Goal: Browse casually: Explore the website without a specific task or goal

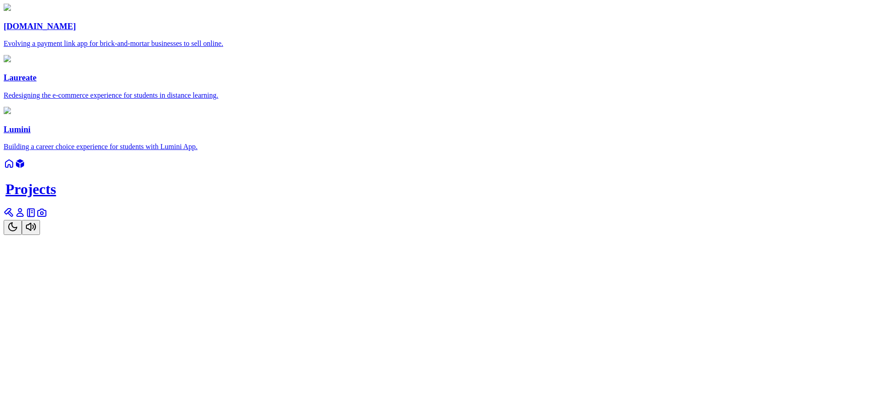
click at [15, 218] on icon at bounding box center [9, 212] width 11 height 11
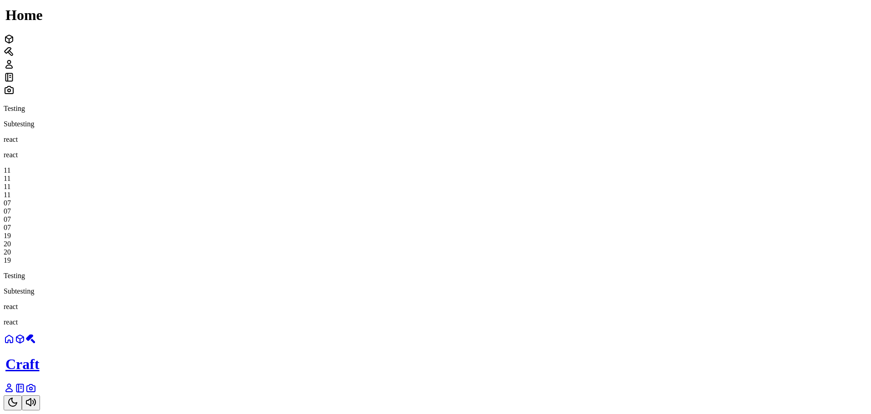
scroll to position [318, 0]
drag, startPoint x: 470, startPoint y: 185, endPoint x: 495, endPoint y: 272, distance: 90.3
click at [503, 219] on div "11 11 11 11 07 07 07 07 19 20 20 19" at bounding box center [435, 215] width 863 height 98
click at [18, 397] on icon "Toggle Theme" at bounding box center [12, 402] width 11 height 11
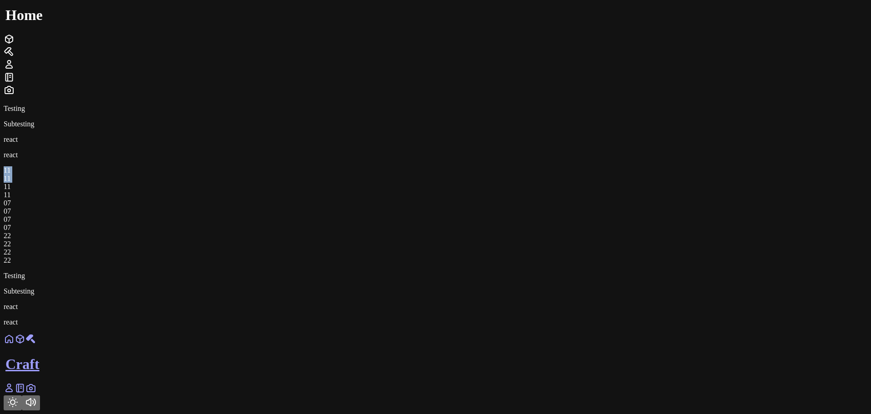
click at [18, 397] on icon "Toggle Theme" at bounding box center [12, 402] width 11 height 11
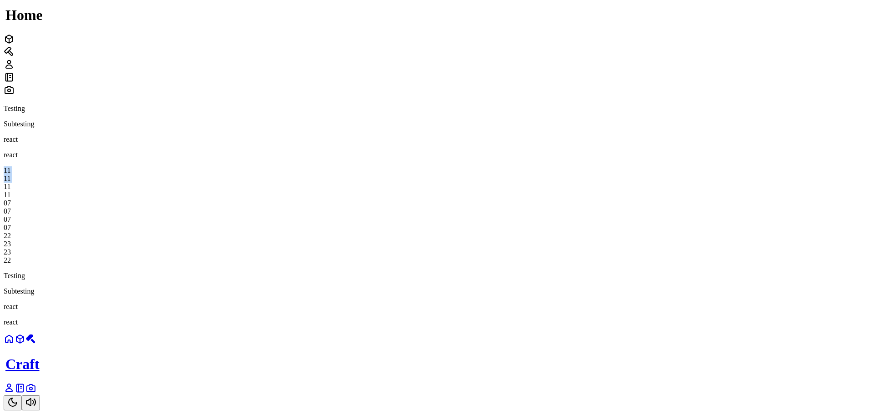
click at [18, 397] on icon "Toggle Theme" at bounding box center [12, 402] width 11 height 11
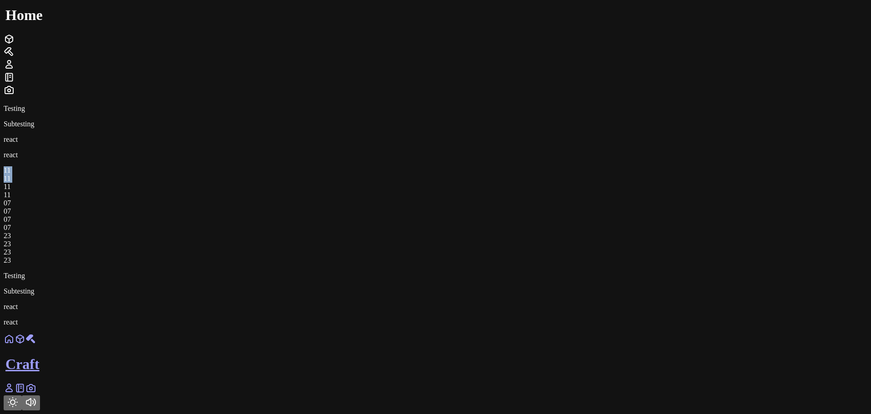
click at [18, 397] on icon "Toggle Theme" at bounding box center [12, 402] width 11 height 11
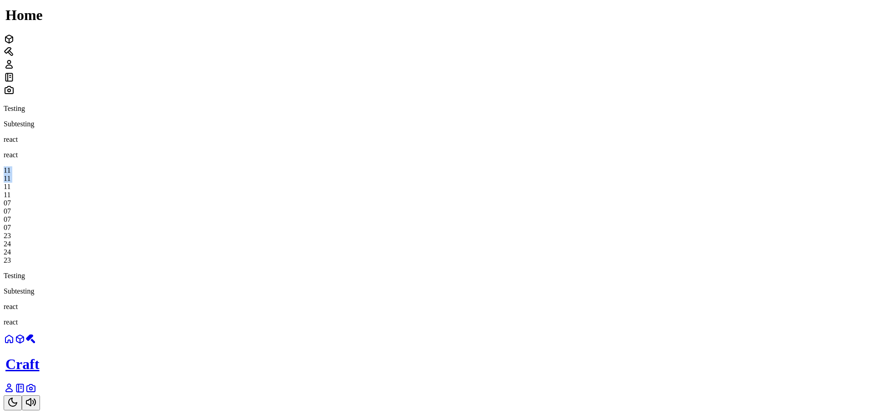
click at [18, 397] on icon "Toggle Theme" at bounding box center [12, 402] width 11 height 11
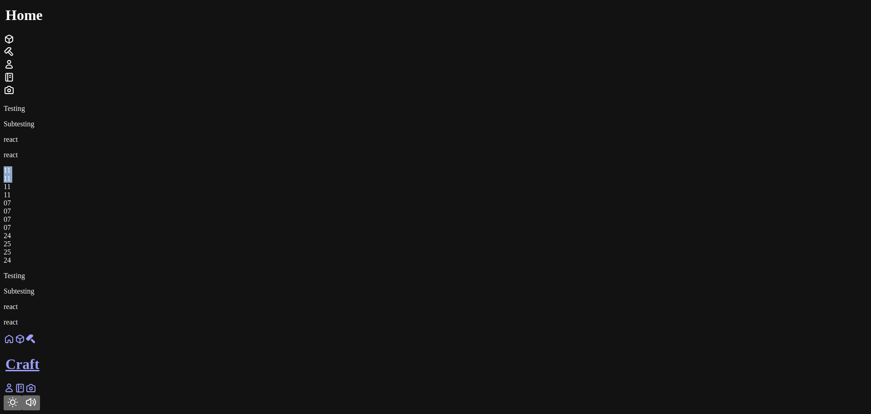
click at [18, 397] on icon "Toggle Theme" at bounding box center [12, 402] width 11 height 11
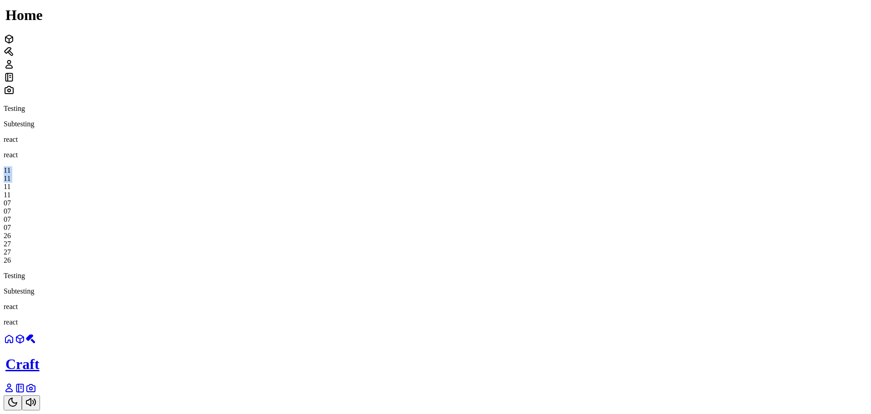
click at [18, 397] on icon "Toggle Theme" at bounding box center [12, 402] width 11 height 11
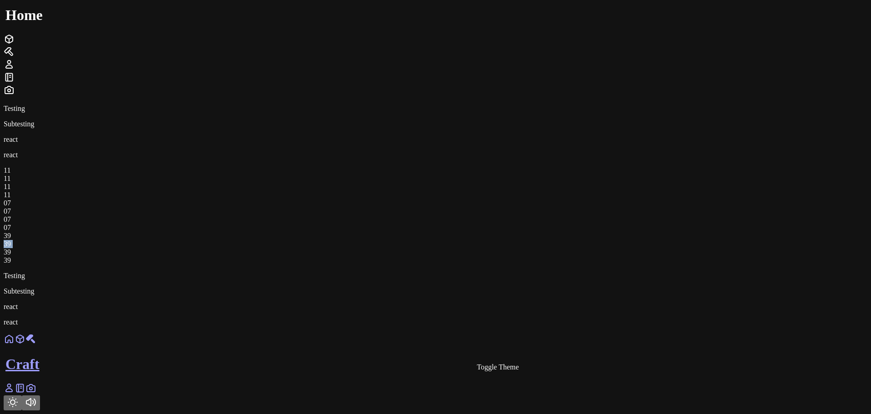
drag, startPoint x: 578, startPoint y: 195, endPoint x: 592, endPoint y: 196, distance: 13.2
click at [592, 232] on div "39 39 39 39" at bounding box center [435, 248] width 863 height 33
click at [592, 256] on div "39" at bounding box center [435, 260] width 863 height 8
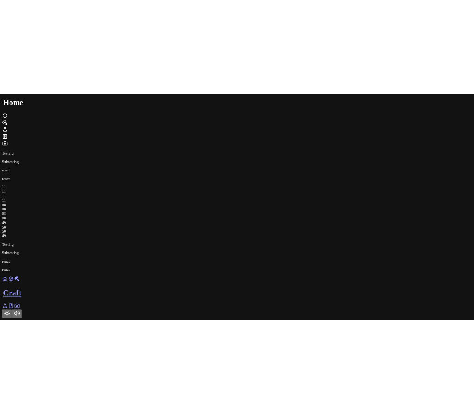
scroll to position [273, 0]
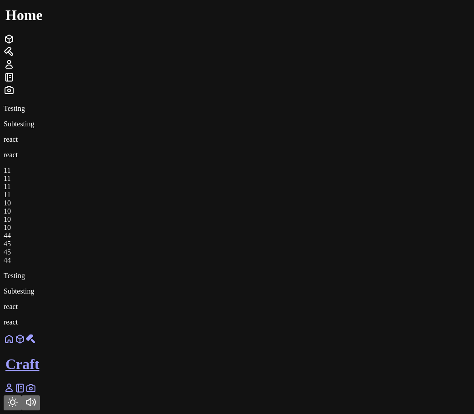
scroll to position [273, 0]
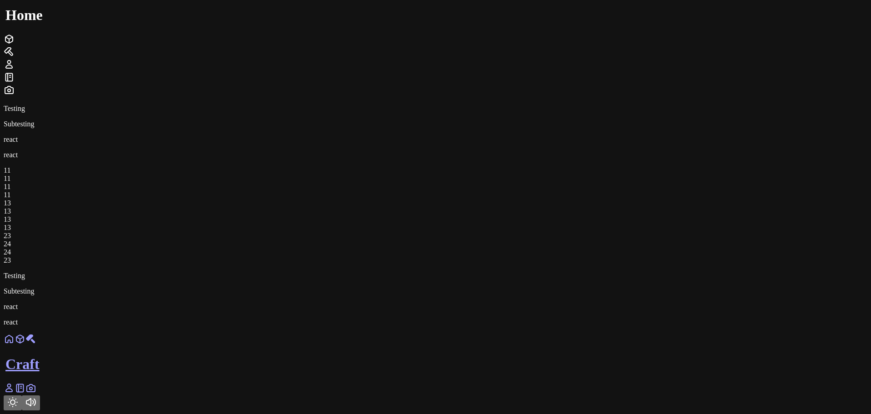
scroll to position [273, 0]
click at [749, 223] on main "Testing Subtesting react react Home Testing Subtesting react react 11 11 11 11 …" at bounding box center [435, 124] width 863 height 403
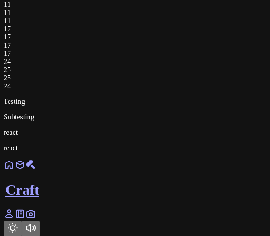
scroll to position [246, 0]
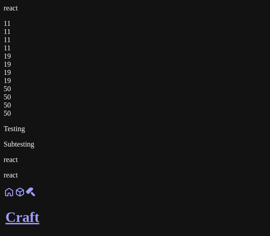
scroll to position [234, 0]
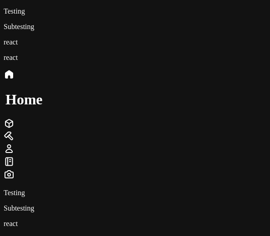
scroll to position [234, 0]
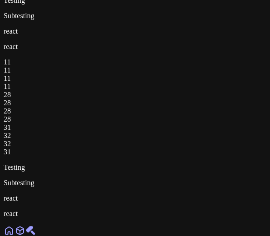
scroll to position [208, 0]
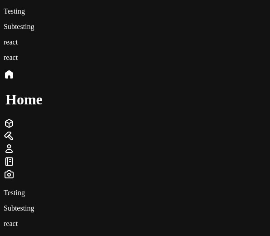
scroll to position [234, 0]
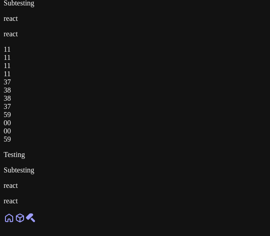
scroll to position [208, 0]
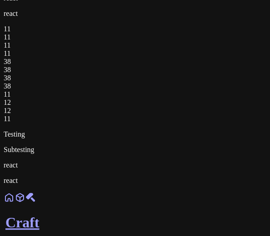
scroll to position [234, 0]
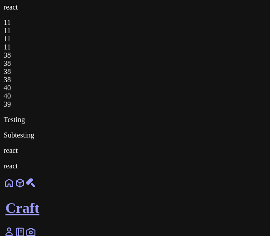
scroll to position [234, 0]
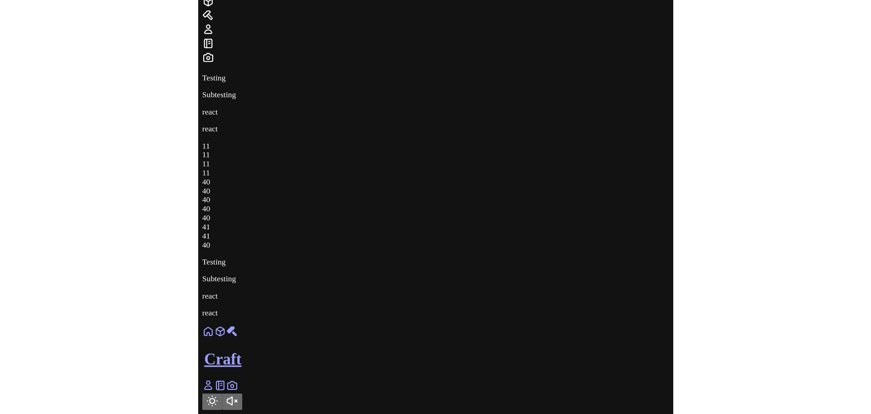
scroll to position [232, 0]
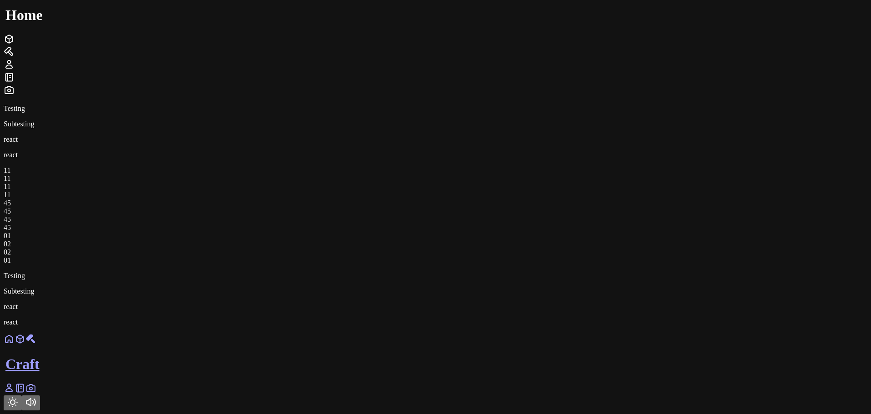
scroll to position [363, 0]
click at [577, 248] on div "43" at bounding box center [435, 252] width 863 height 8
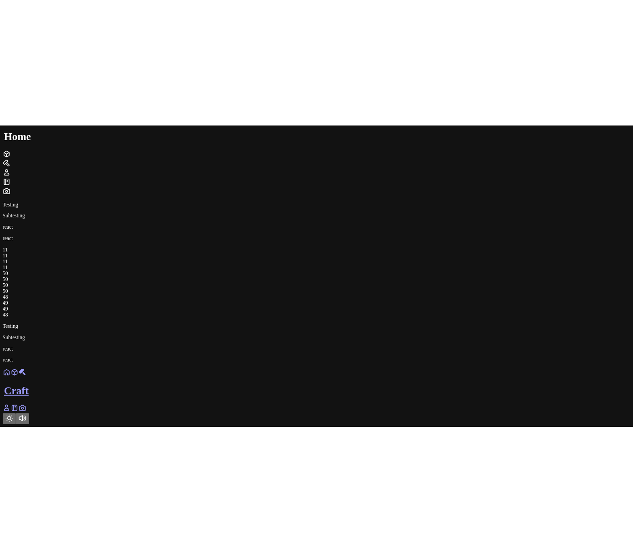
scroll to position [318, 0]
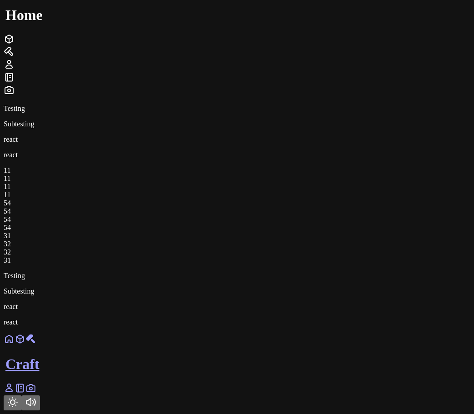
click at [415, 166] on div "11 11 11 11 54 54 54 54 31 32 32 31" at bounding box center [237, 215] width 467 height 98
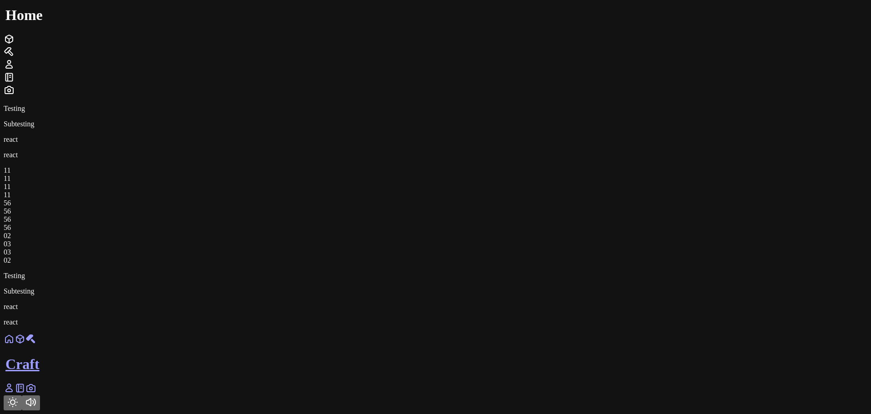
scroll to position [363, 0]
click at [502, 264] on div "11 11 11 11 56 56 56 56 54 55 55 54" at bounding box center [435, 215] width 863 height 98
click at [22, 395] on button "Toggle Audio" at bounding box center [31, 402] width 18 height 15
click at [502, 264] on div "11 11 11 11 56 57 57 56 59 00 00 59" at bounding box center [435, 215] width 863 height 98
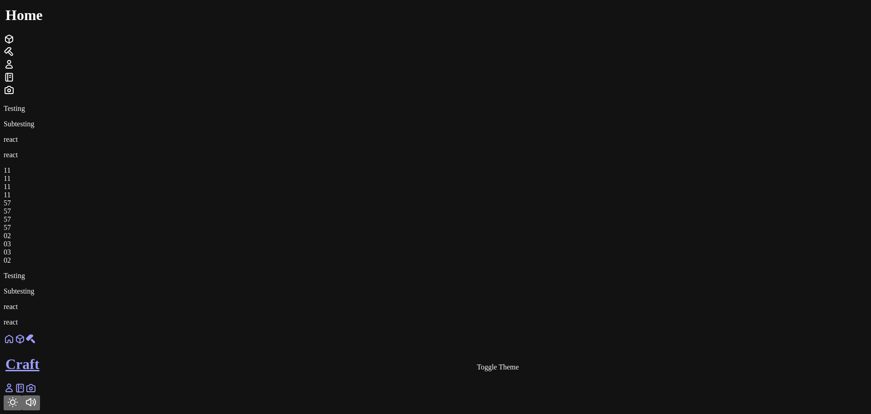
click at [4, 395] on button "Toggle Theme" at bounding box center [13, 402] width 18 height 15
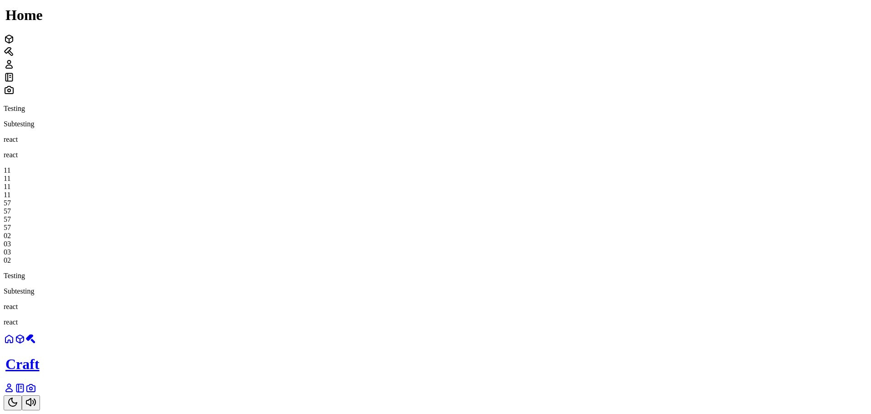
click at [4, 395] on button "Toggle Theme" at bounding box center [13, 402] width 18 height 15
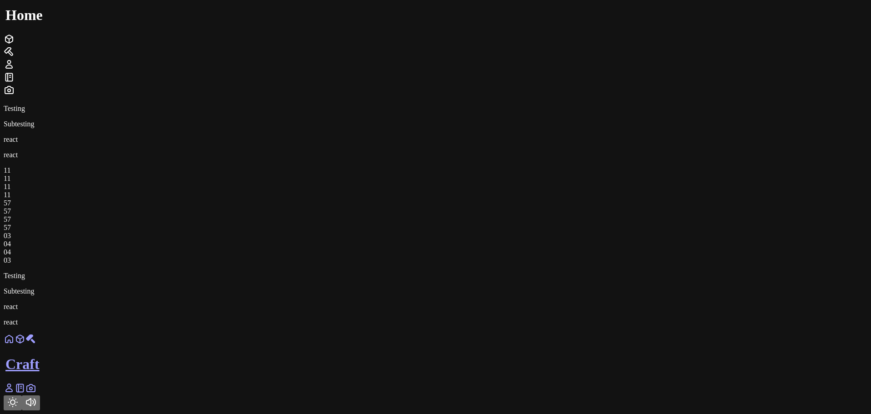
click at [4, 395] on button "Toggle Theme" at bounding box center [13, 402] width 18 height 15
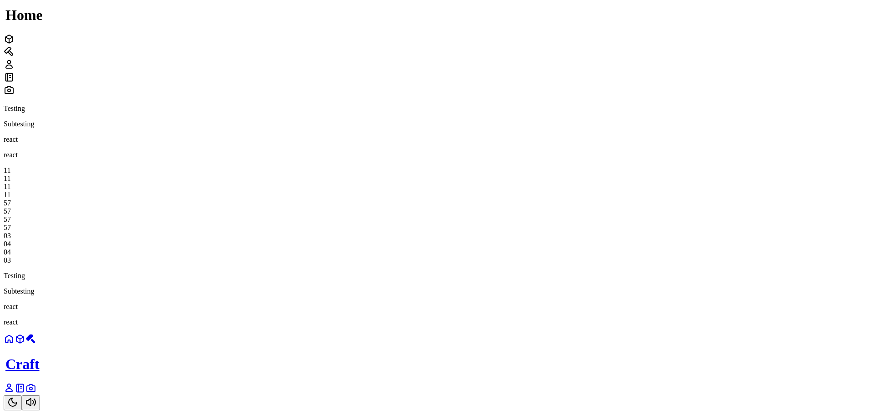
click at [4, 395] on button "Toggle Theme" at bounding box center [13, 402] width 18 height 15
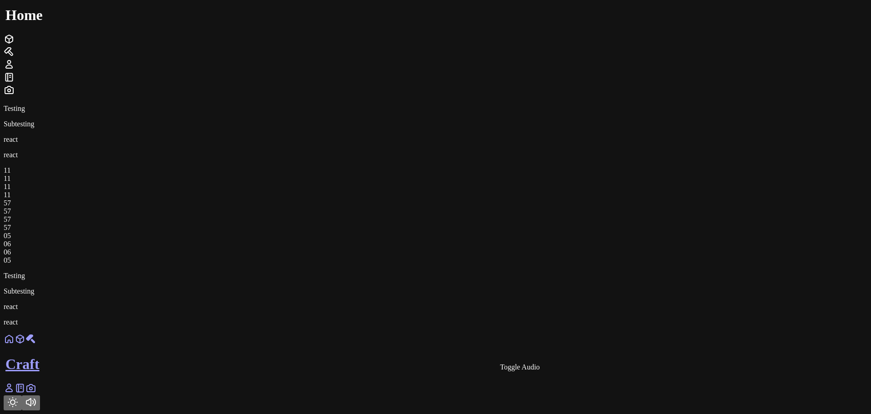
click at [22, 395] on button "Toggle Audio" at bounding box center [31, 402] width 18 height 15
click at [334, 389] on div "Craft" at bounding box center [435, 371] width 863 height 77
click at [624, 166] on div "11 11 11 11 57 57 57 57 07 08 08 07" at bounding box center [435, 215] width 863 height 98
drag, startPoint x: 577, startPoint y: 149, endPoint x: 596, endPoint y: 152, distance: 18.3
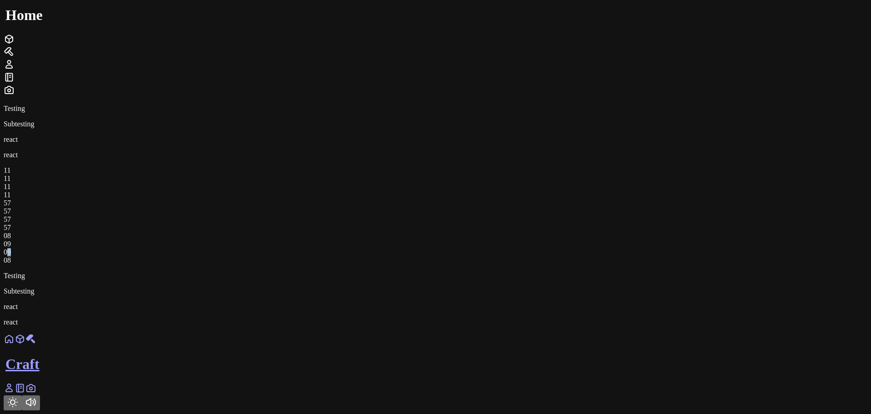
click at [596, 248] on div "09" at bounding box center [435, 252] width 863 height 8
click at [567, 256] on div "09" at bounding box center [435, 260] width 863 height 8
drag, startPoint x: 567, startPoint y: 158, endPoint x: 594, endPoint y: 160, distance: 27.4
click at [594, 240] on div "10" at bounding box center [435, 244] width 863 height 8
click at [18, 397] on icon "Toggle Theme" at bounding box center [12, 402] width 11 height 11
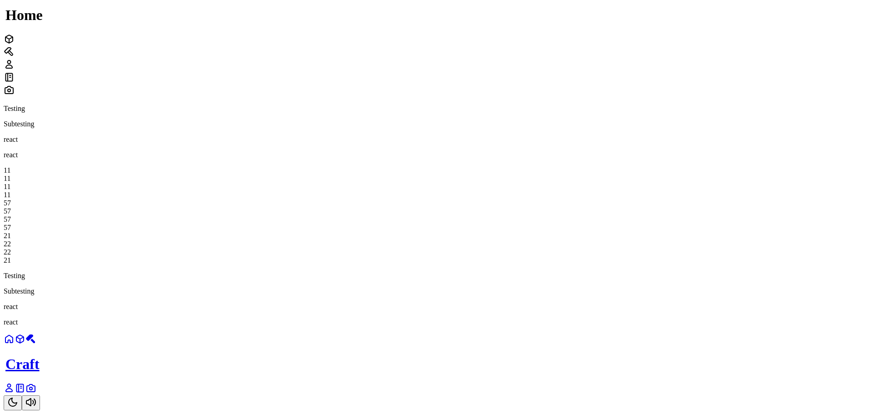
click at [18, 397] on icon "Toggle Theme" at bounding box center [12, 402] width 11 height 11
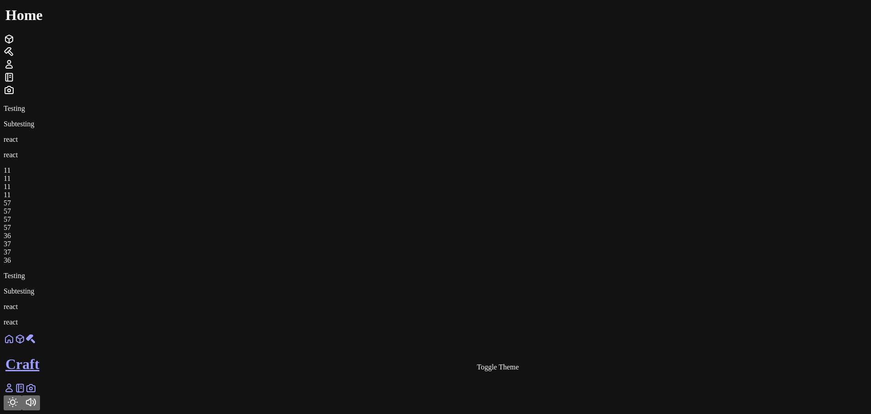
click at [22, 395] on button "Toggle Theme" at bounding box center [13, 402] width 18 height 15
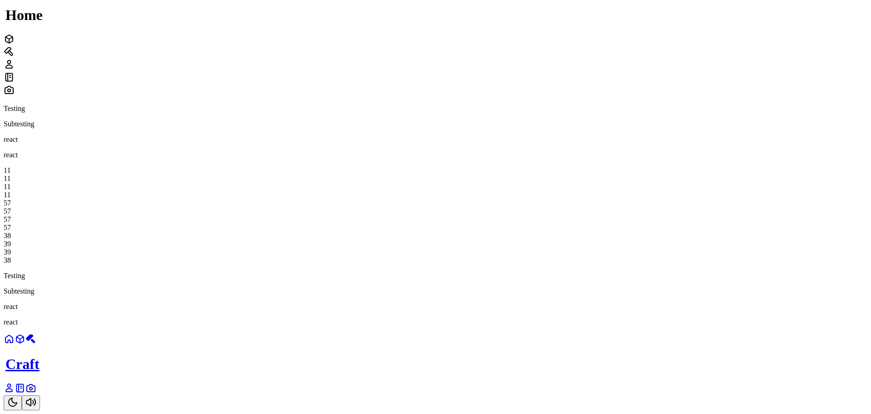
click at [18, 397] on icon "Toggle Theme" at bounding box center [12, 402] width 11 height 11
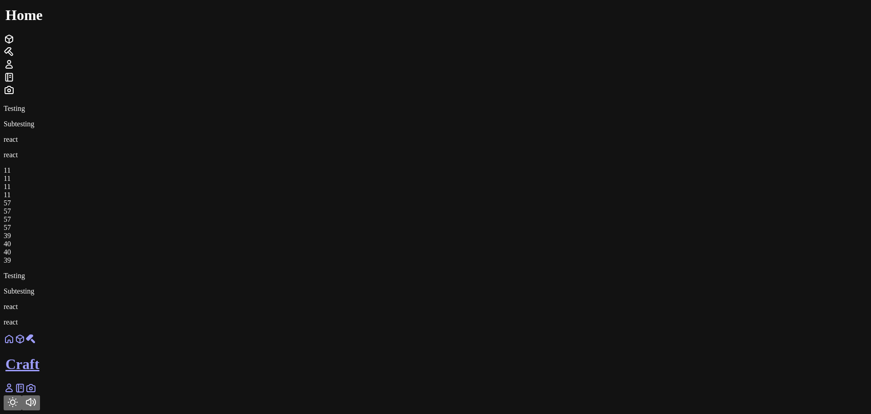
click at [15, 346] on link at bounding box center [9, 342] width 11 height 8
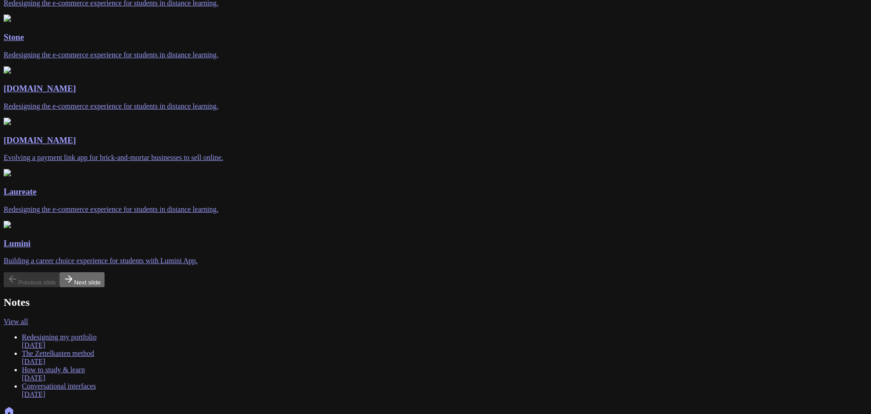
scroll to position [149, 0]
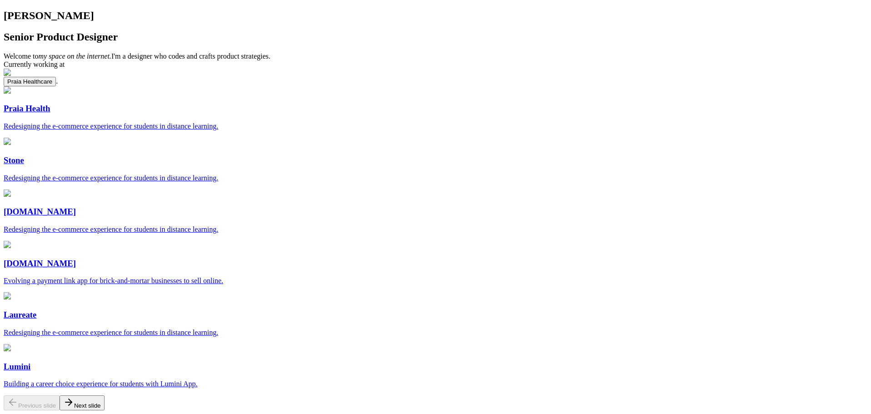
scroll to position [0, 0]
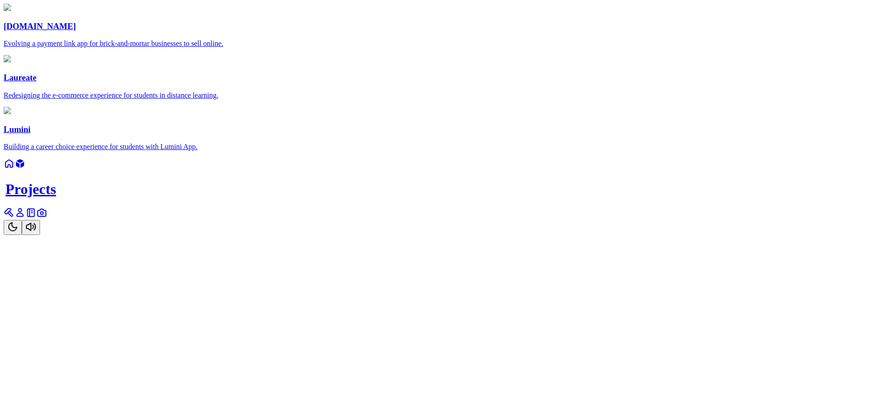
scroll to position [363, 0]
click at [15, 219] on link at bounding box center [9, 216] width 11 height 8
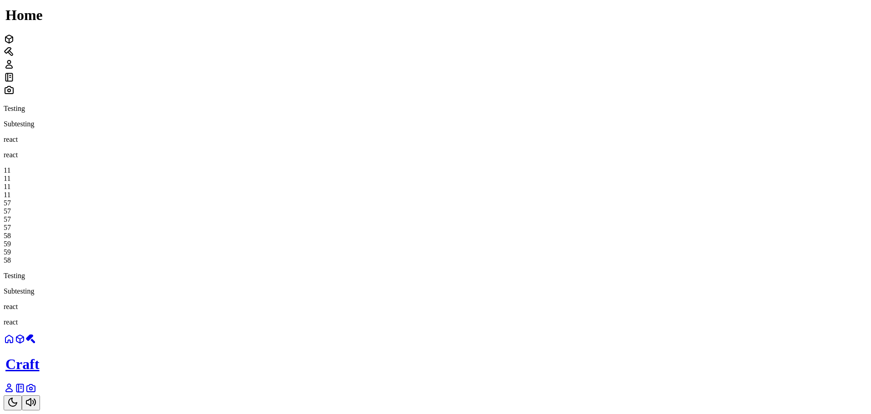
scroll to position [318, 0]
click at [18, 397] on icon "Toggle Theme" at bounding box center [12, 402] width 11 height 11
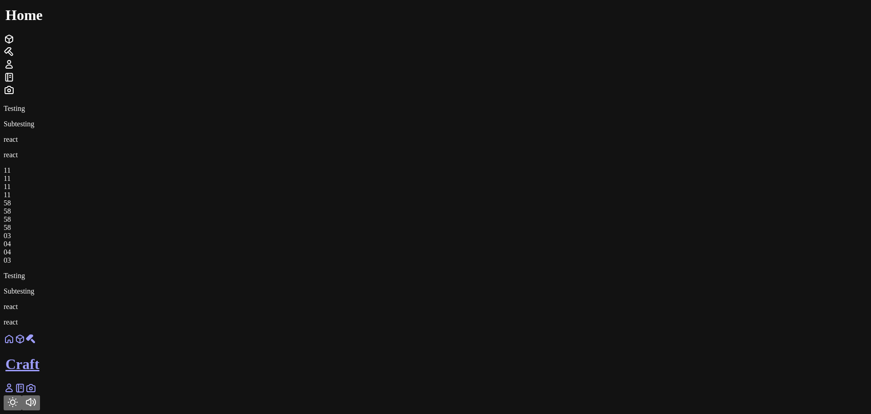
click at [18, 397] on icon "Toggle Theme" at bounding box center [12, 402] width 11 height 11
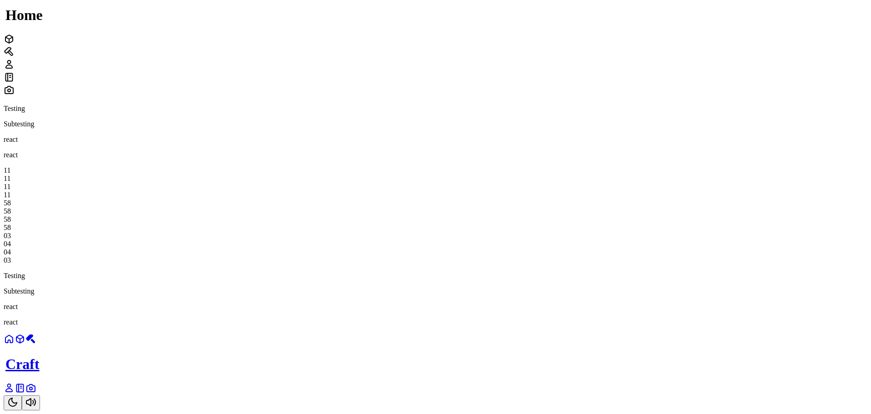
click at [18, 397] on icon "Toggle Theme" at bounding box center [12, 402] width 11 height 11
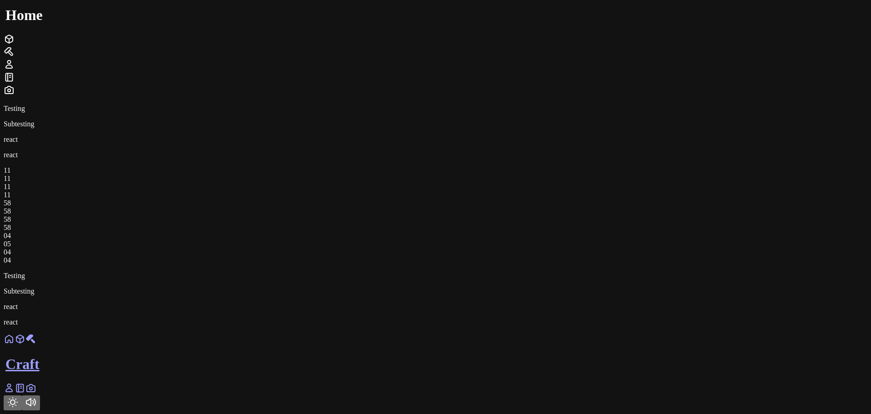
click at [18, 397] on icon "Toggle Theme" at bounding box center [12, 402] width 11 height 11
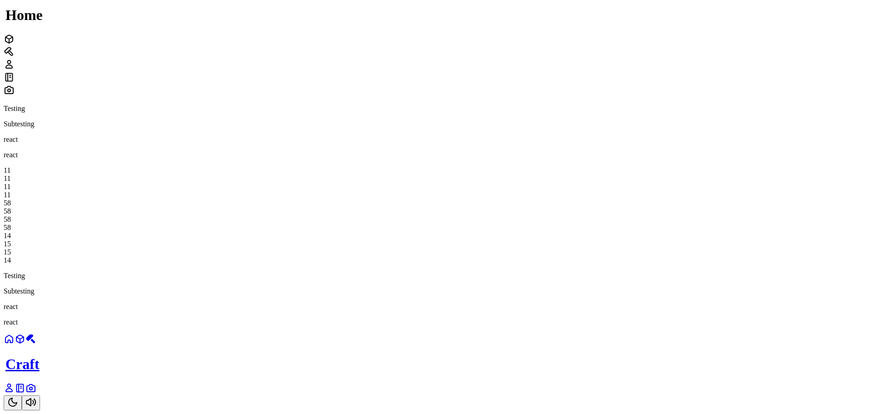
click at [15, 346] on link at bounding box center [9, 342] width 11 height 8
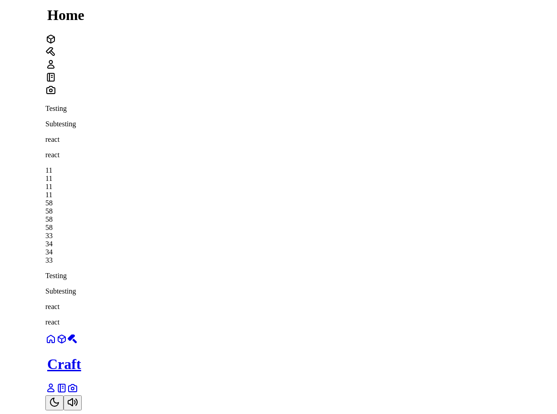
scroll to position [318, 0]
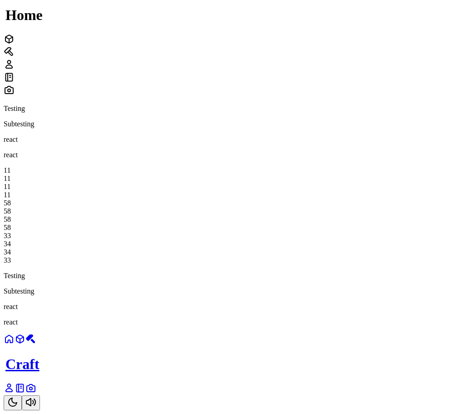
click at [18, 397] on icon "Toggle Theme" at bounding box center [12, 402] width 11 height 11
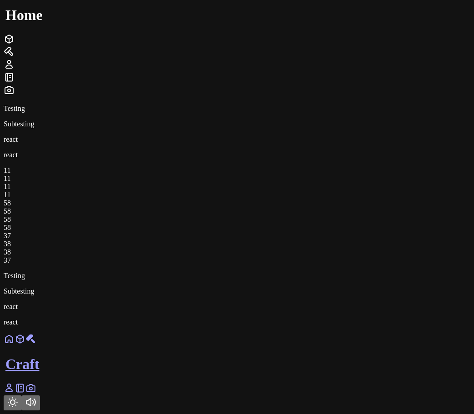
click at [18, 397] on icon "Toggle Theme" at bounding box center [12, 402] width 11 height 11
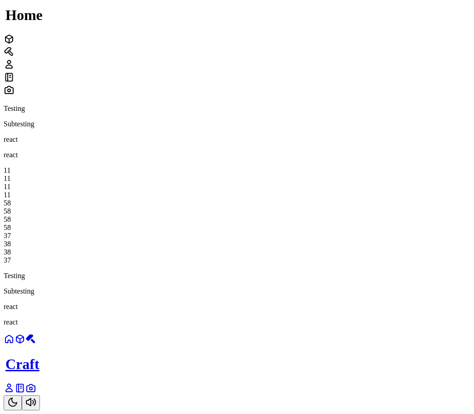
click at [18, 397] on icon "Toggle Theme" at bounding box center [12, 402] width 11 height 11
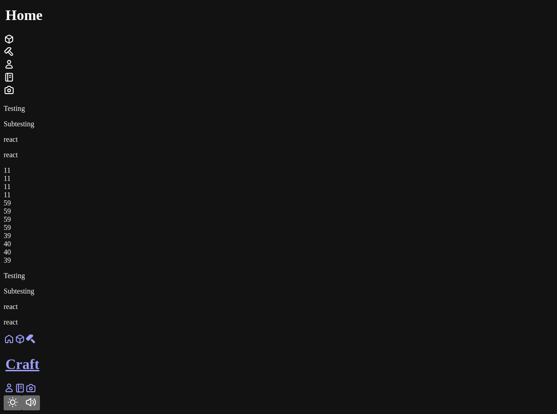
click at [18, 397] on icon "Toggle Theme" at bounding box center [12, 402] width 11 height 11
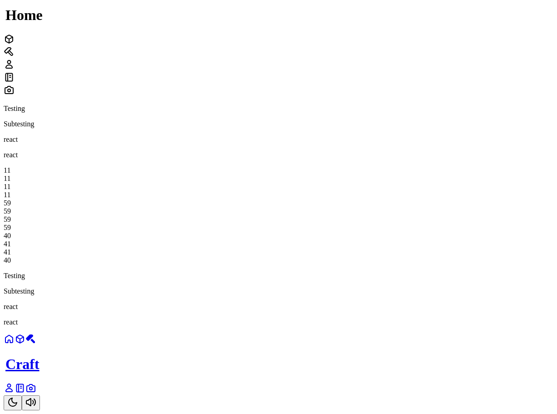
click at [18, 397] on icon "Toggle Theme" at bounding box center [12, 402] width 11 height 11
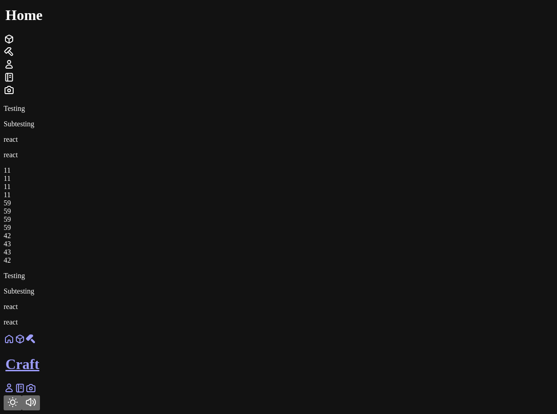
click at [439, 232] on div "42 43 43 42" at bounding box center [279, 248] width 550 height 33
click at [18, 397] on icon "Toggle Theme" at bounding box center [12, 402] width 11 height 11
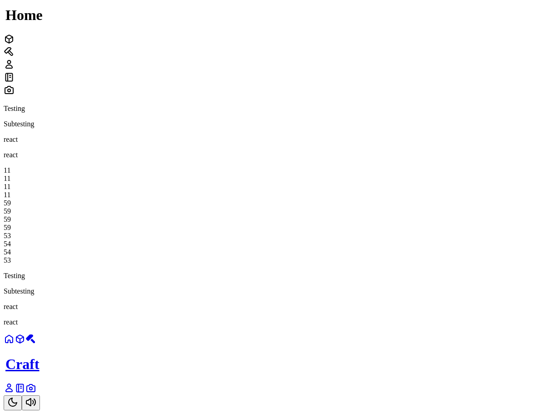
click at [17, 398] on icon "Toggle Theme" at bounding box center [13, 402] width 8 height 8
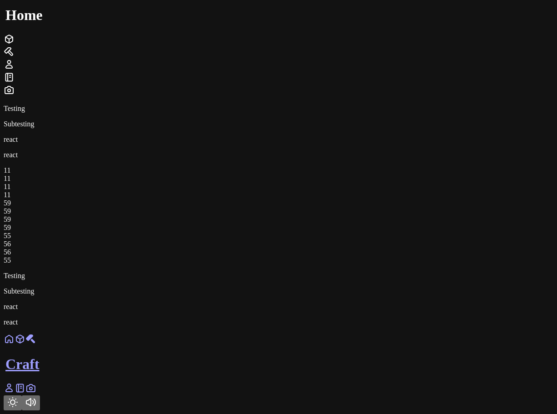
scroll to position [227, 0]
click at [18, 397] on icon "Toggle Theme" at bounding box center [12, 402] width 11 height 11
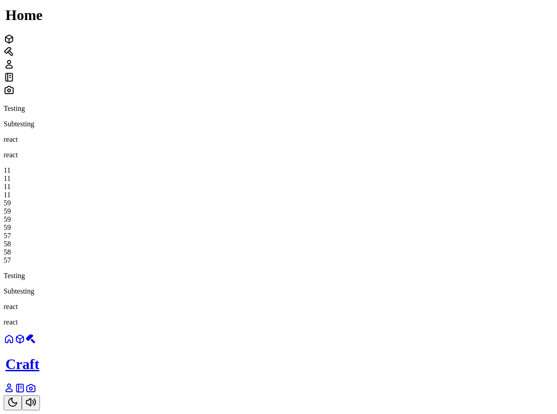
click at [18, 397] on icon "Toggle Theme" at bounding box center [12, 402] width 11 height 11
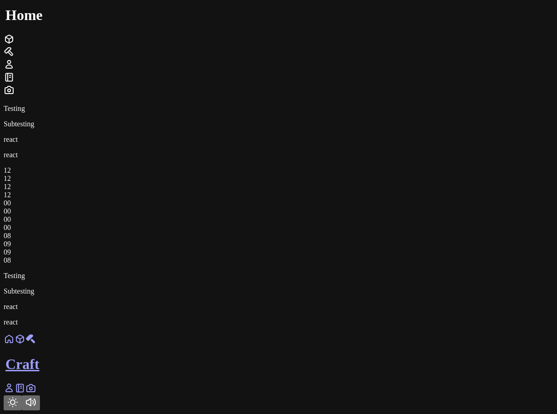
scroll to position [363, 0]
click at [18, 397] on icon "Toggle Theme" at bounding box center [12, 402] width 11 height 11
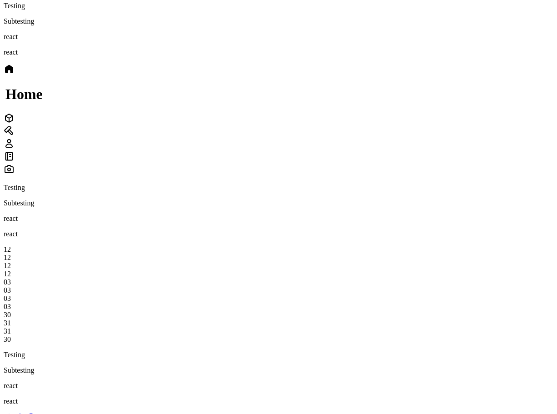
scroll to position [0, 0]
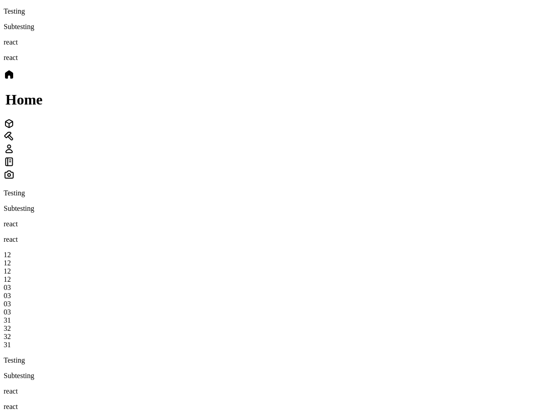
click at [344, 131] on div at bounding box center [279, 124] width 550 height 13
click at [15, 80] on icon at bounding box center [9, 74] width 11 height 11
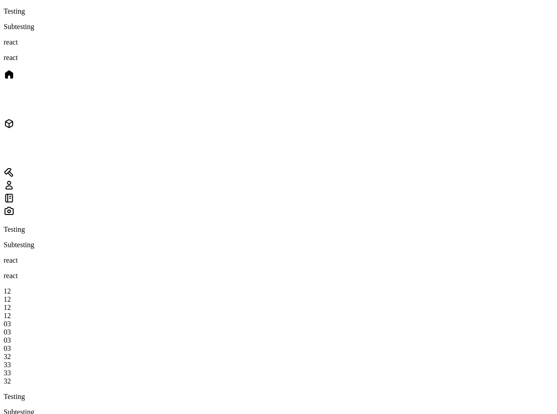
click at [15, 171] on icon at bounding box center [9, 172] width 11 height 11
click at [15, 180] on icon at bounding box center [9, 185] width 11 height 11
click at [15, 193] on icon at bounding box center [9, 198] width 11 height 11
click at [15, 205] on icon at bounding box center [9, 210] width 11 height 11
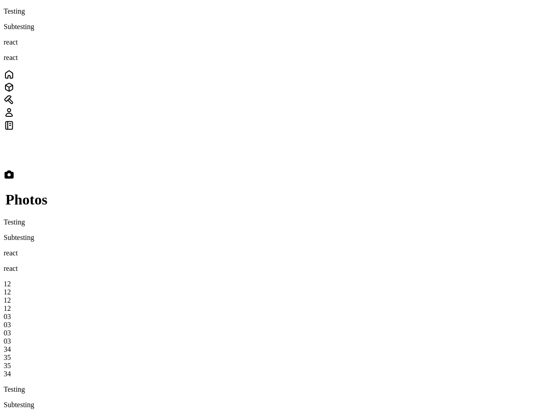
click at [296, 164] on div "Notes Photos" at bounding box center [279, 138] width 550 height 139
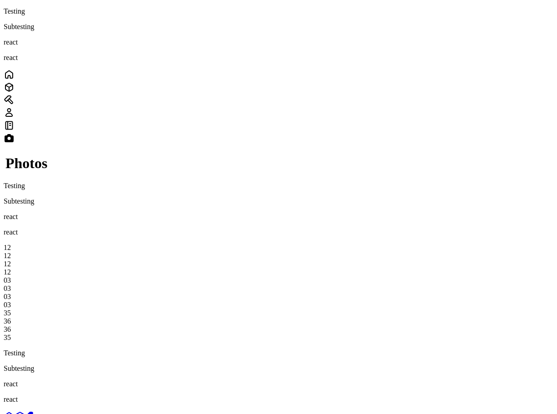
click at [15, 80] on icon at bounding box center [9, 74] width 11 height 11
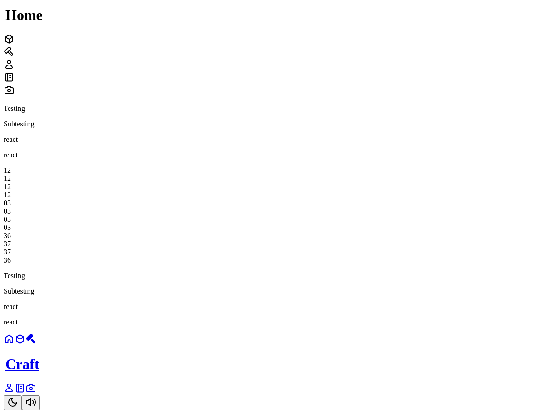
scroll to position [45, 0]
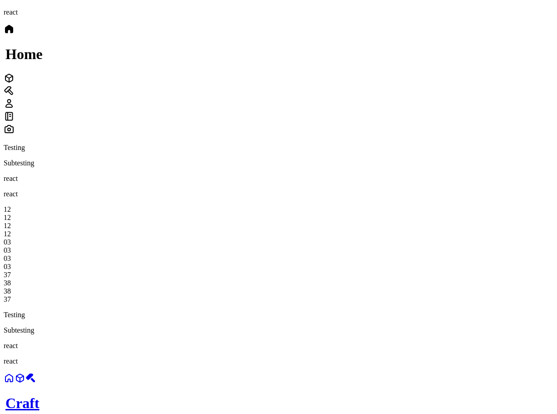
click at [15, 84] on icon at bounding box center [9, 78] width 11 height 11
click at [305, 36] on div at bounding box center [279, 30] width 550 height 13
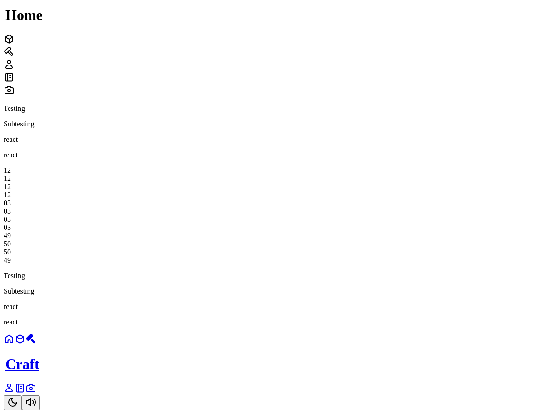
scroll to position [333, 0]
drag, startPoint x: 365, startPoint y: 189, endPoint x: 388, endPoint y: 189, distance: 22.7
click at [388, 224] on div "03" at bounding box center [279, 228] width 550 height 8
click at [18, 397] on icon "Toggle Theme" at bounding box center [12, 402] width 11 height 11
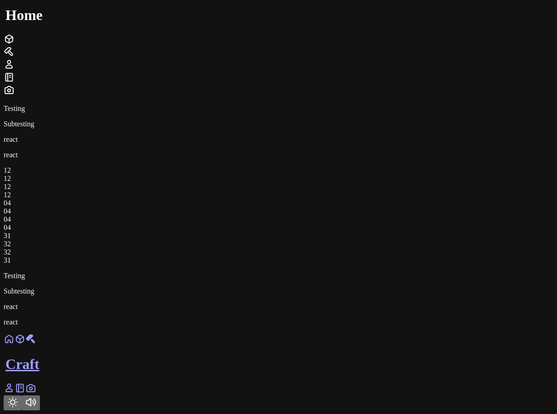
scroll to position [340, 0]
click at [452, 166] on div "12 12 12 12 05 05 05 05 24 25 25 24" at bounding box center [279, 215] width 550 height 98
click at [507, 185] on div "12 12 12 12 09 09 09 09 03 04 04 03" at bounding box center [279, 215] width 550 height 98
